Goal: Communication & Community: Participate in discussion

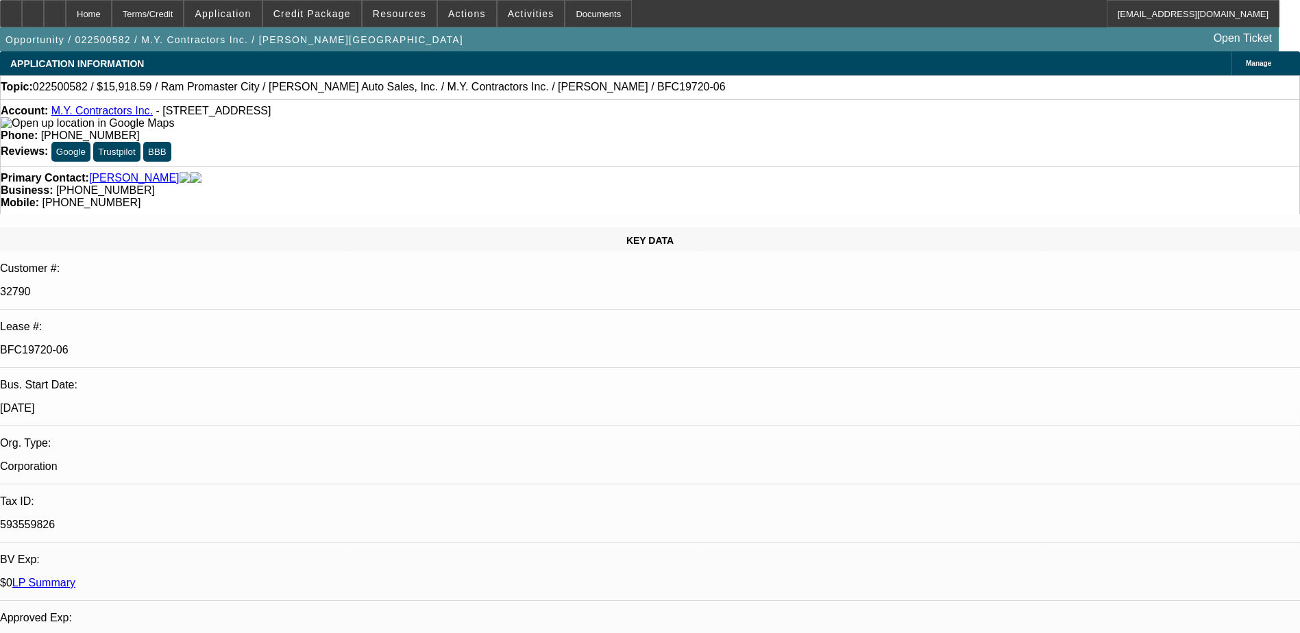
select select "0"
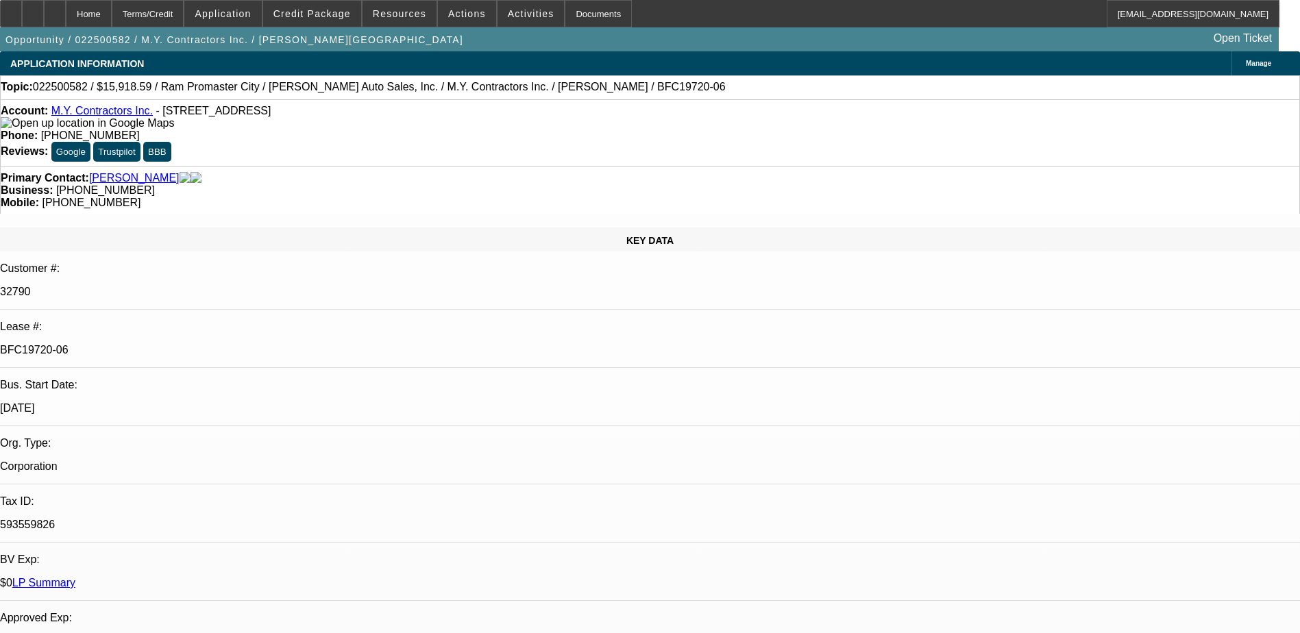
select select "0"
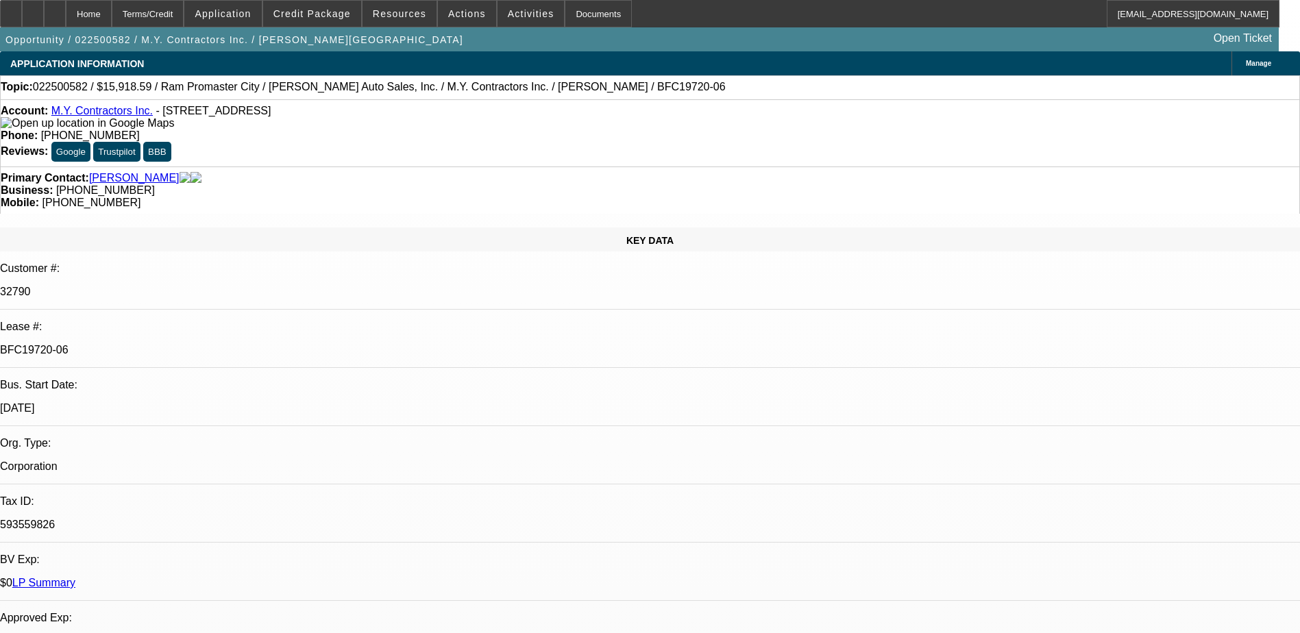
select select "0"
select select "1"
select select "3"
select select "6"
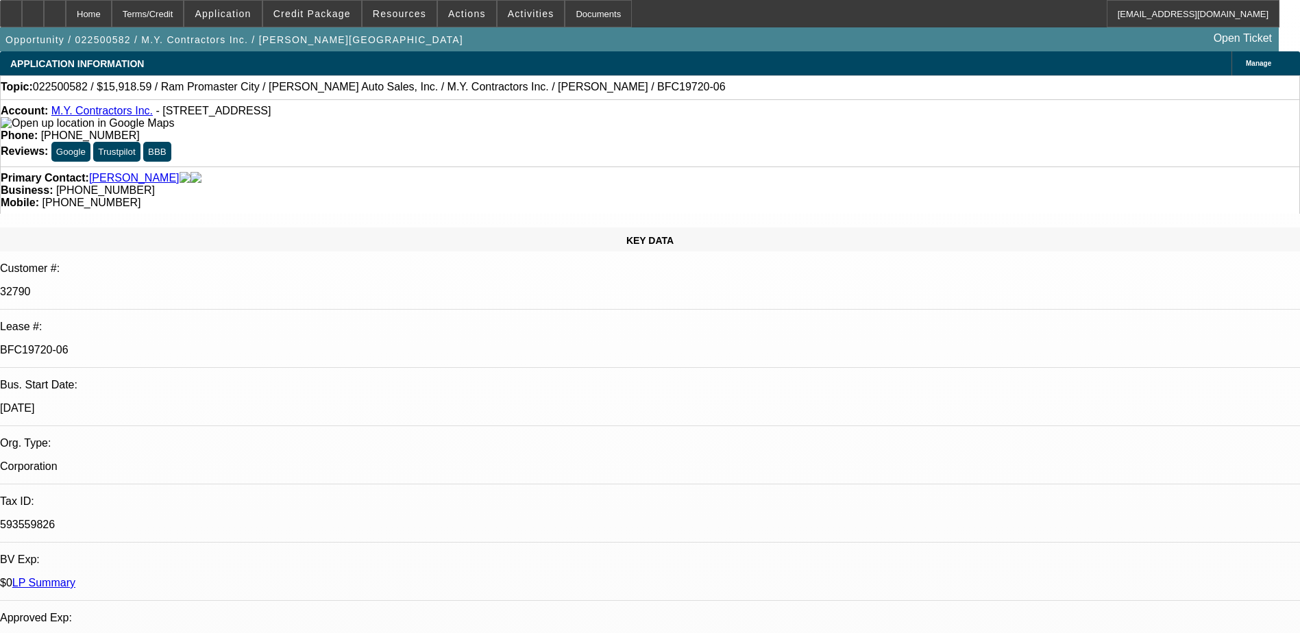
select select "1"
select select "6"
select select "1"
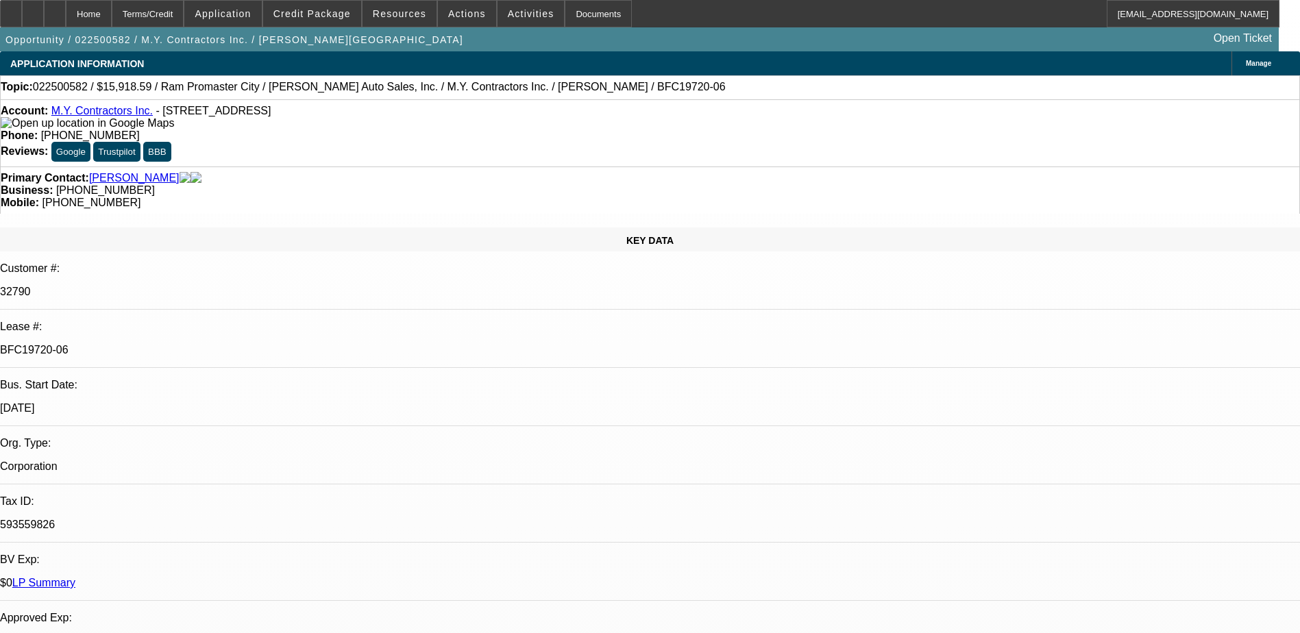
select select "6"
select select "1"
select select "6"
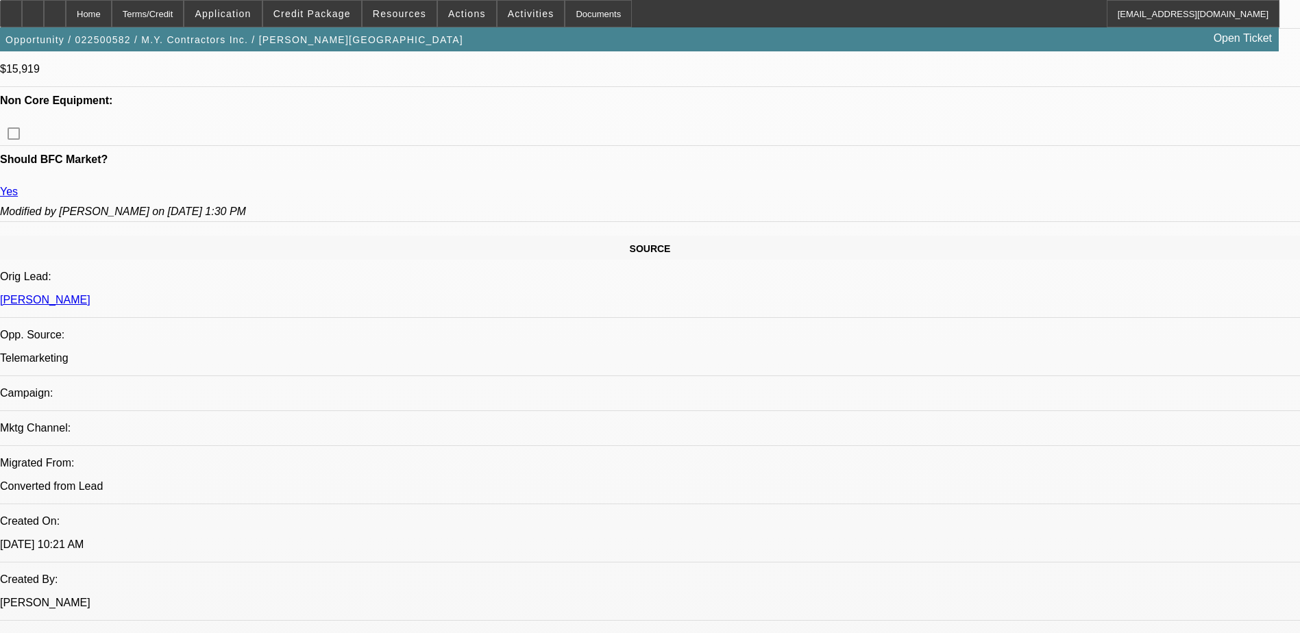
scroll to position [891, 0]
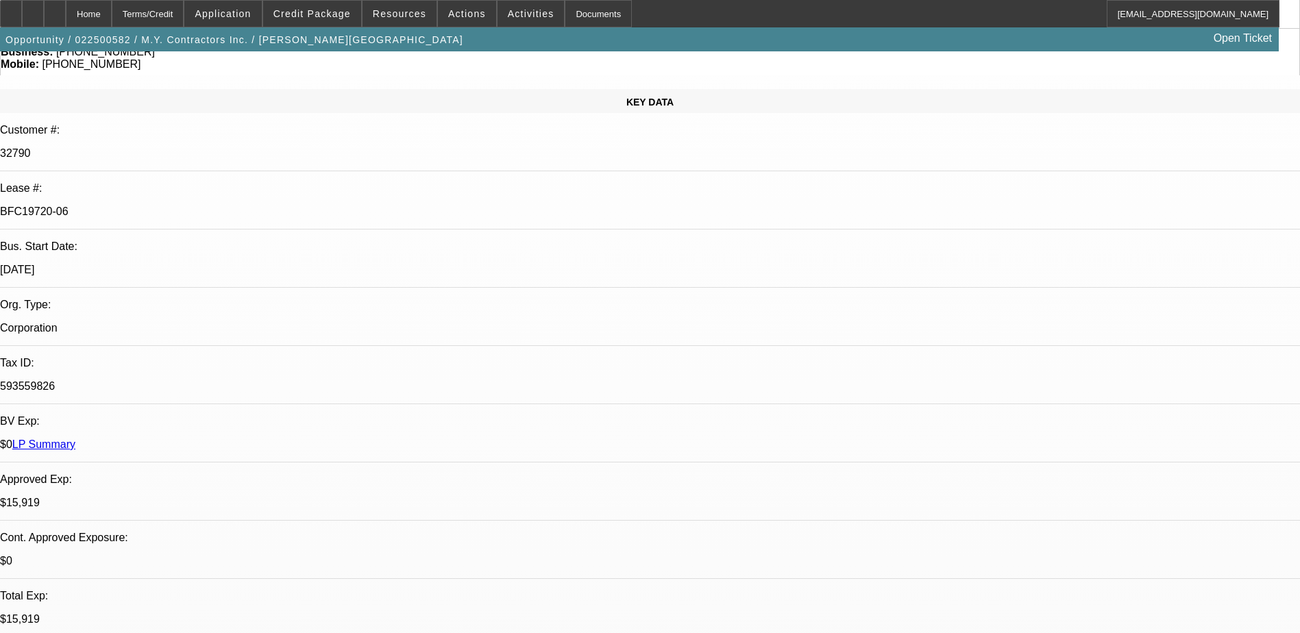
scroll to position [0, 0]
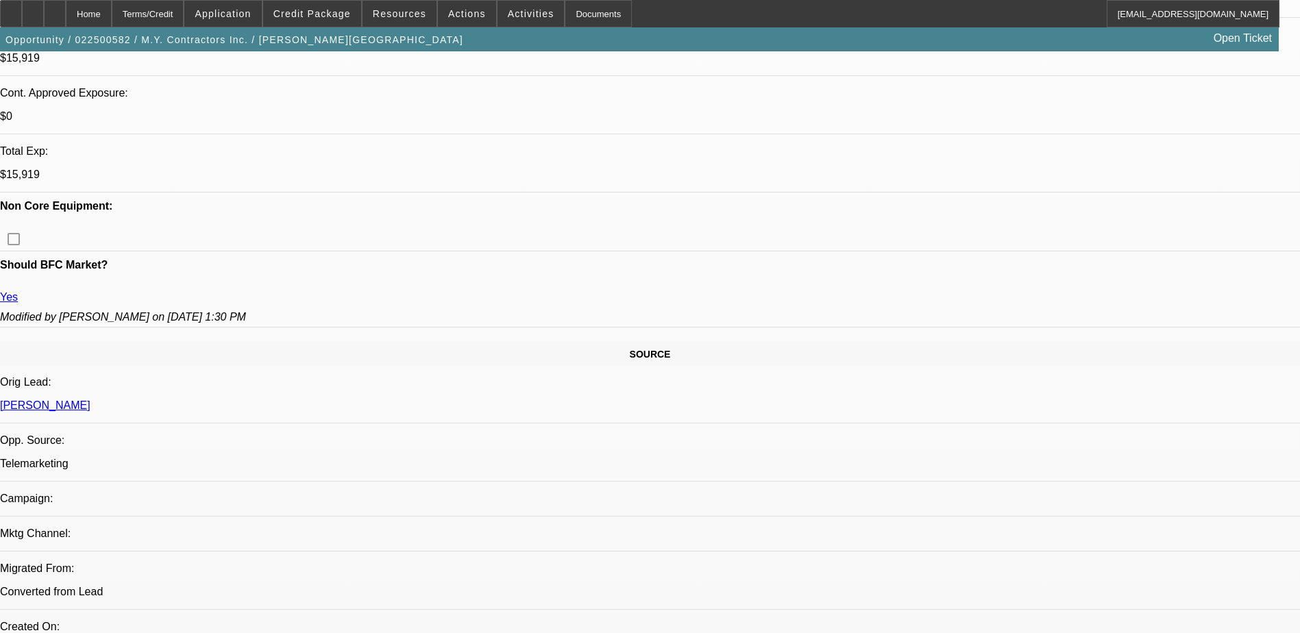
scroll to position [548, 0]
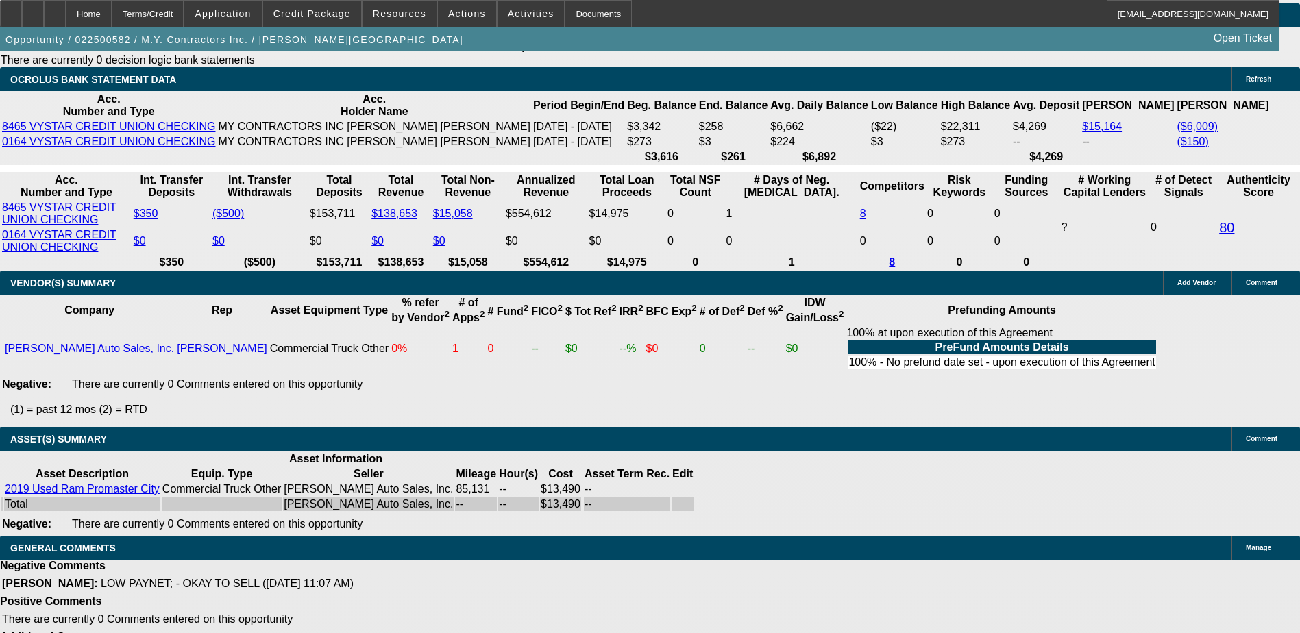
scroll to position [2857, 0]
